Goal: Information Seeking & Learning: Learn about a topic

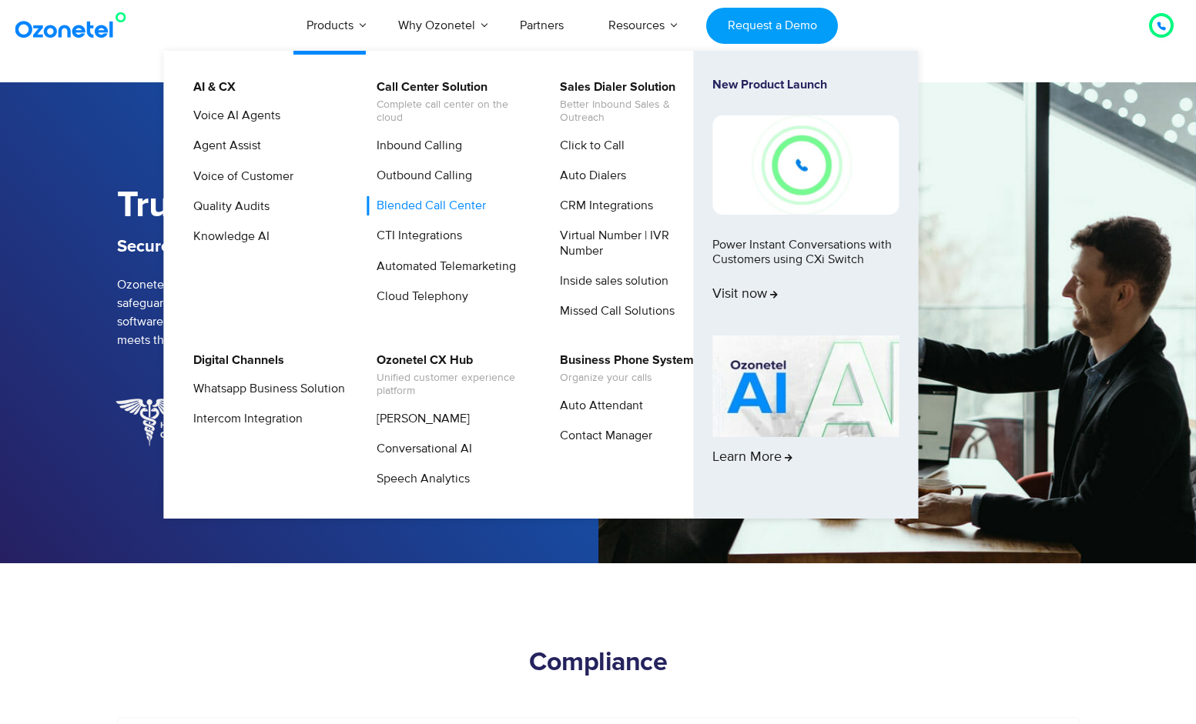
click at [422, 205] on link "Blended Call Center" at bounding box center [427, 205] width 122 height 19
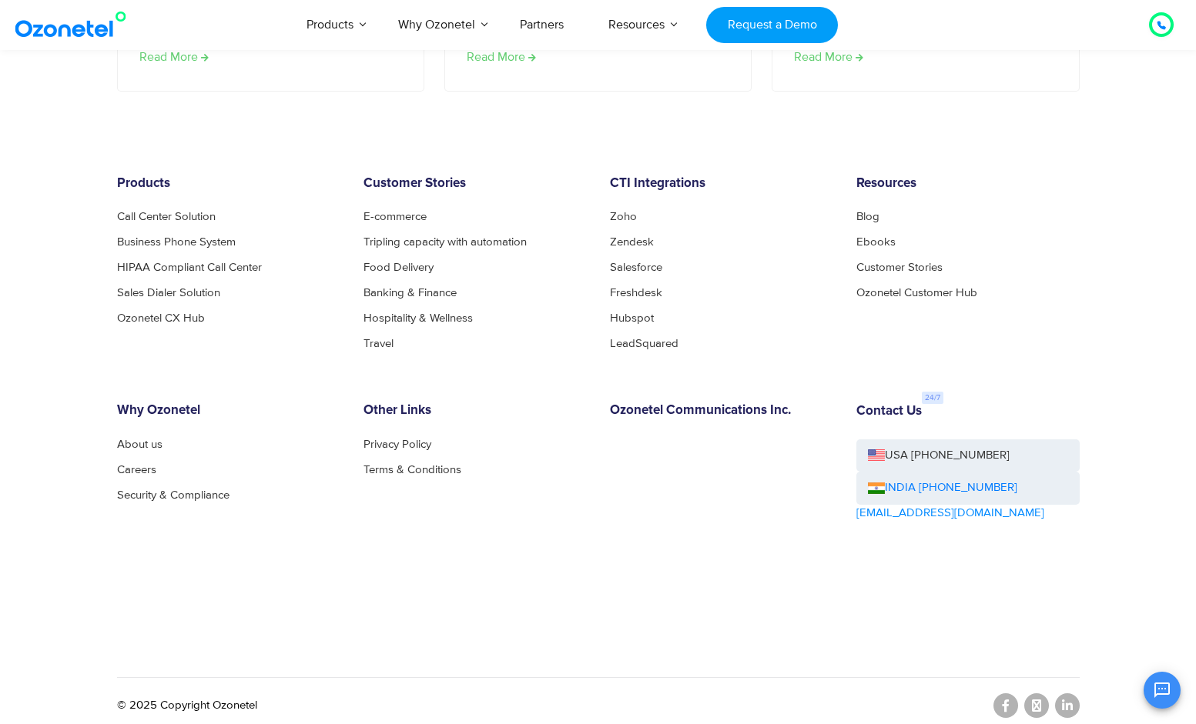
scroll to position [5355, 0]
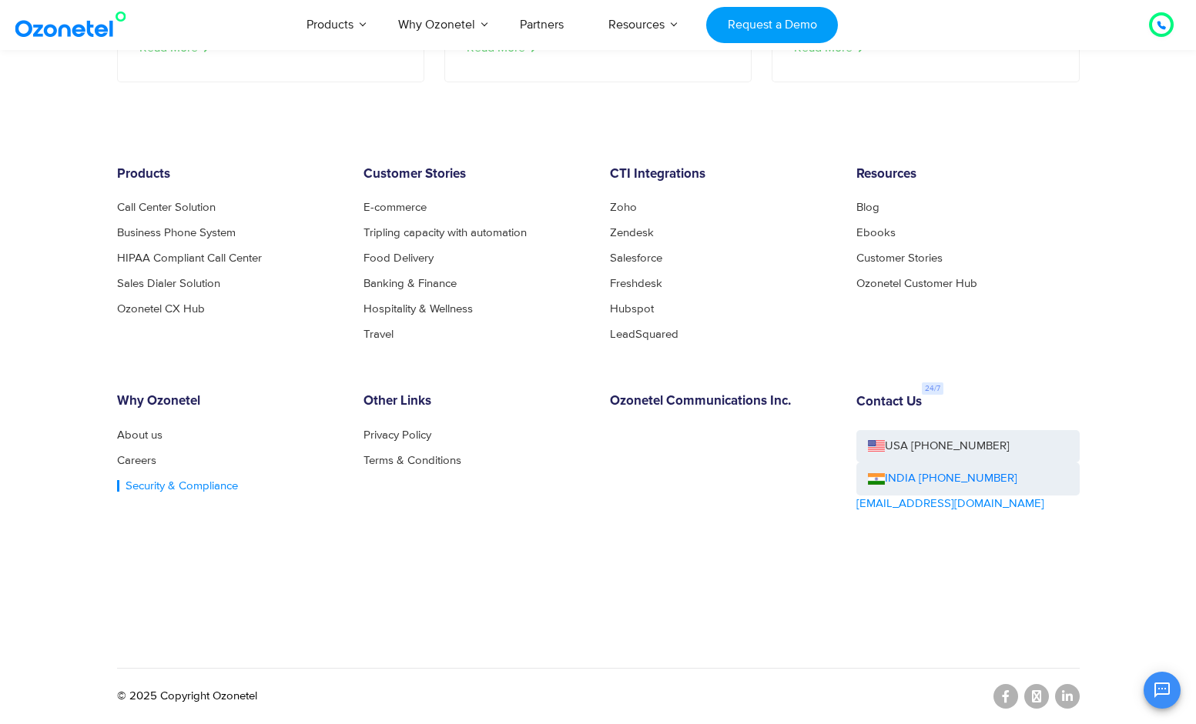
click at [170, 487] on link "Security & Compliance" at bounding box center [177, 486] width 121 height 12
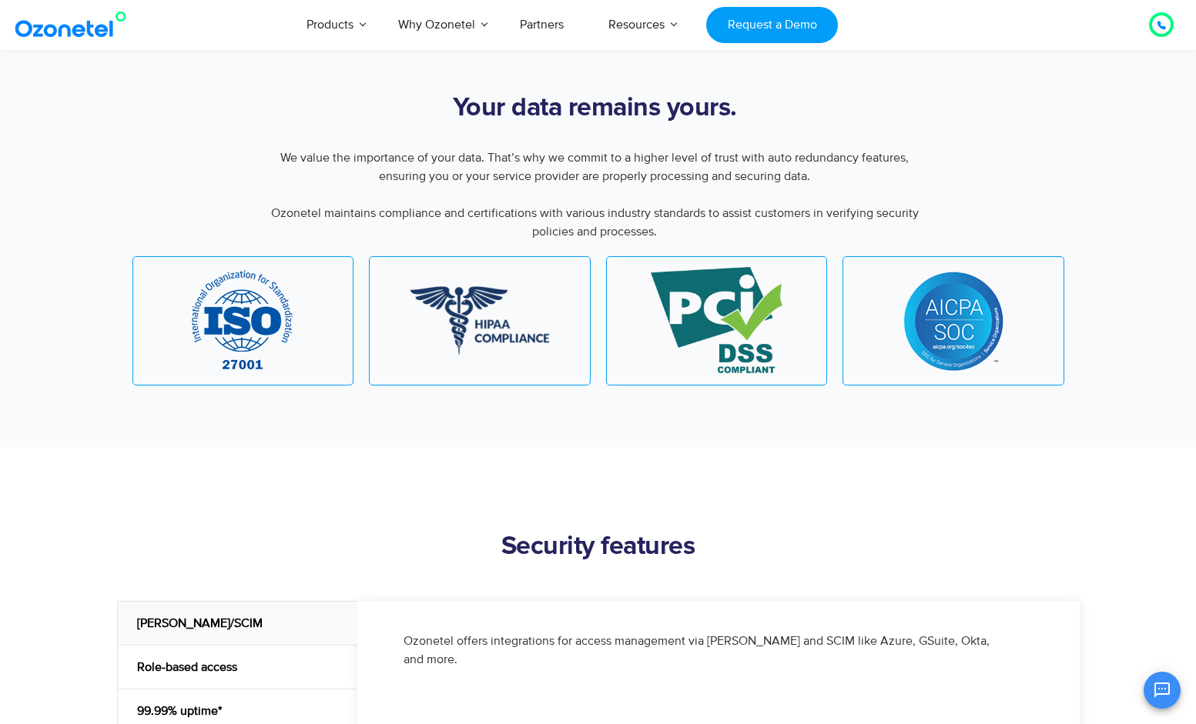
scroll to position [1356, 0]
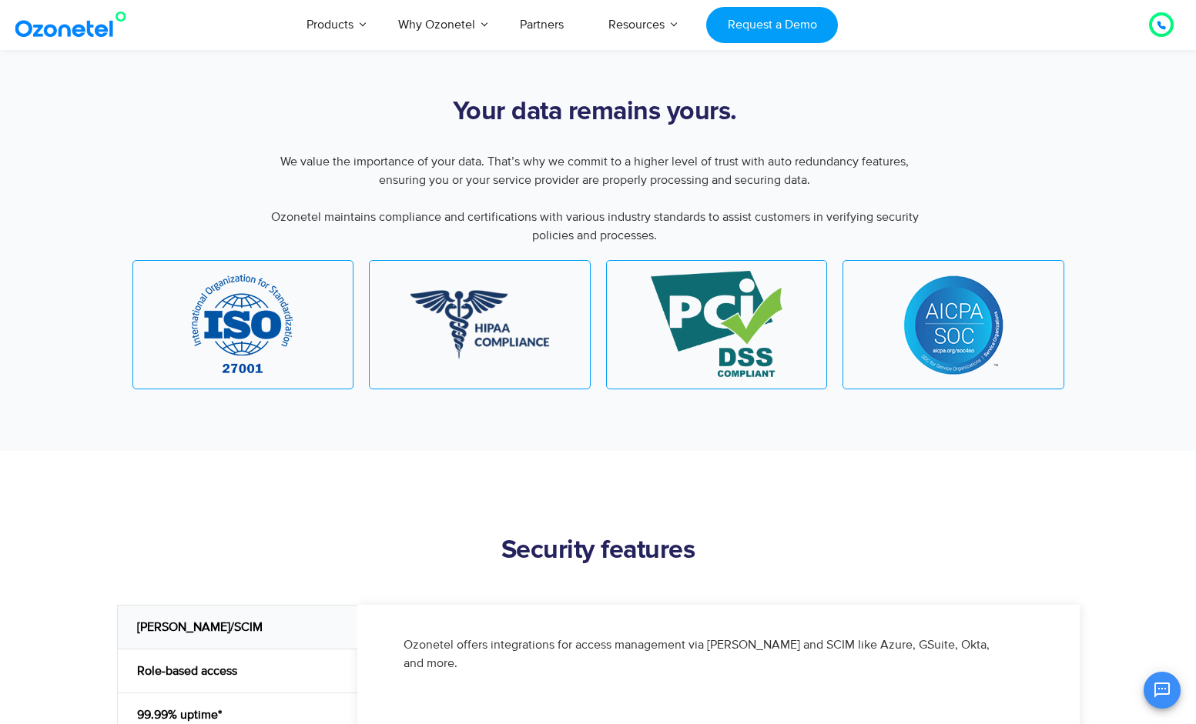
click at [935, 322] on img at bounding box center [953, 325] width 100 height 99
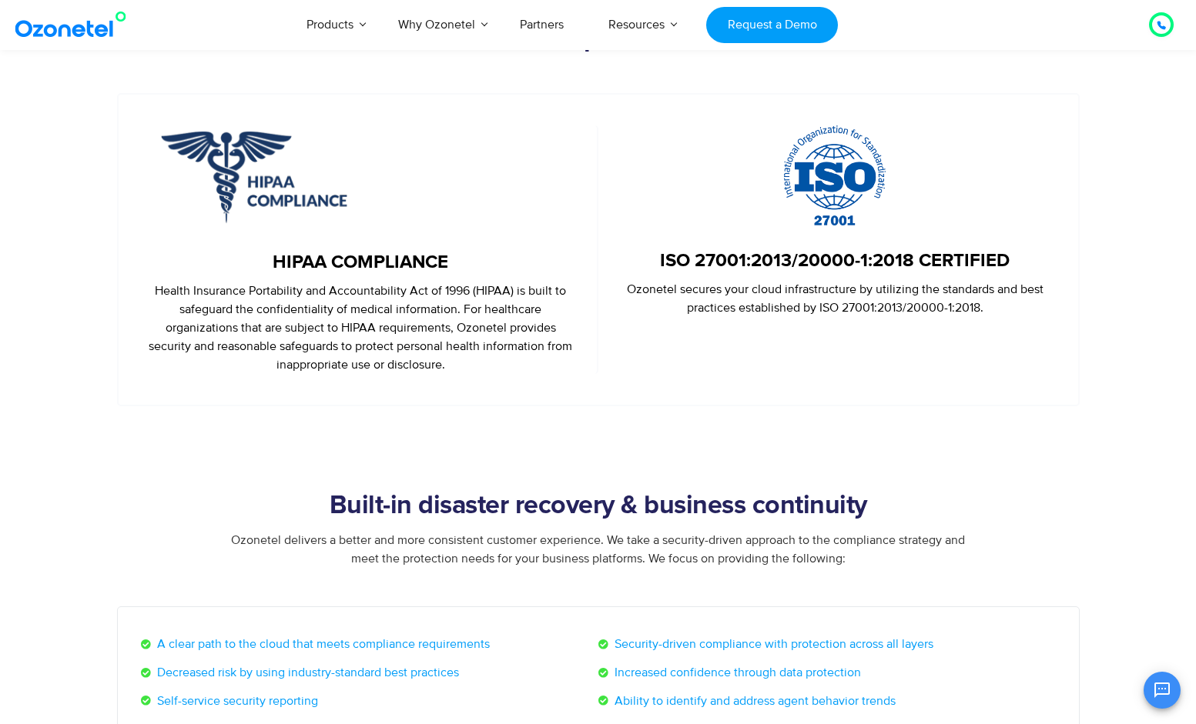
scroll to position [622, 0]
